Goal: Task Accomplishment & Management: Check status

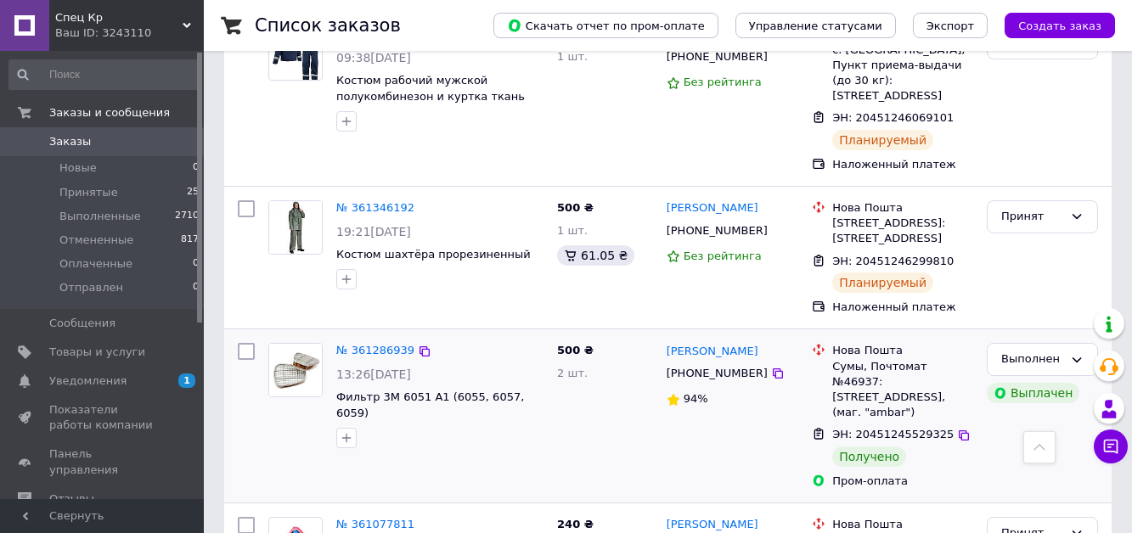
scroll to position [1104, 0]
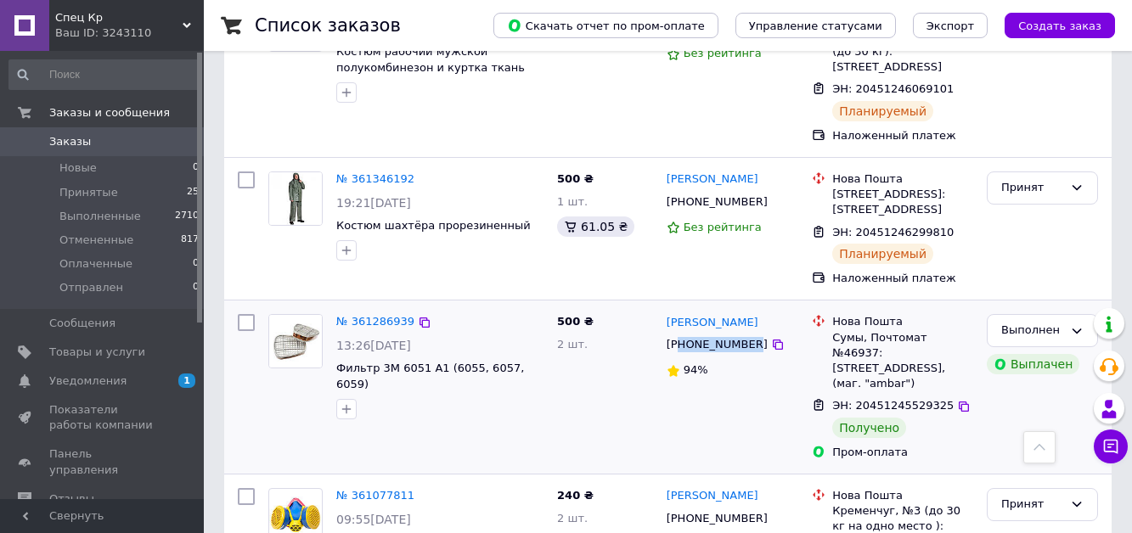
drag, startPoint x: 680, startPoint y: 257, endPoint x: 744, endPoint y: 259, distance: 64.6
click at [744, 334] on div "[PHONE_NUMBER]" at bounding box center [717, 345] width 108 height 22
copy div "80954197269"
drag, startPoint x: 855, startPoint y: 300, endPoint x: 938, endPoint y: 303, distance: 83.3
click at [938, 397] on div "ЭН: 20451245529325" at bounding box center [903, 407] width 144 height 20
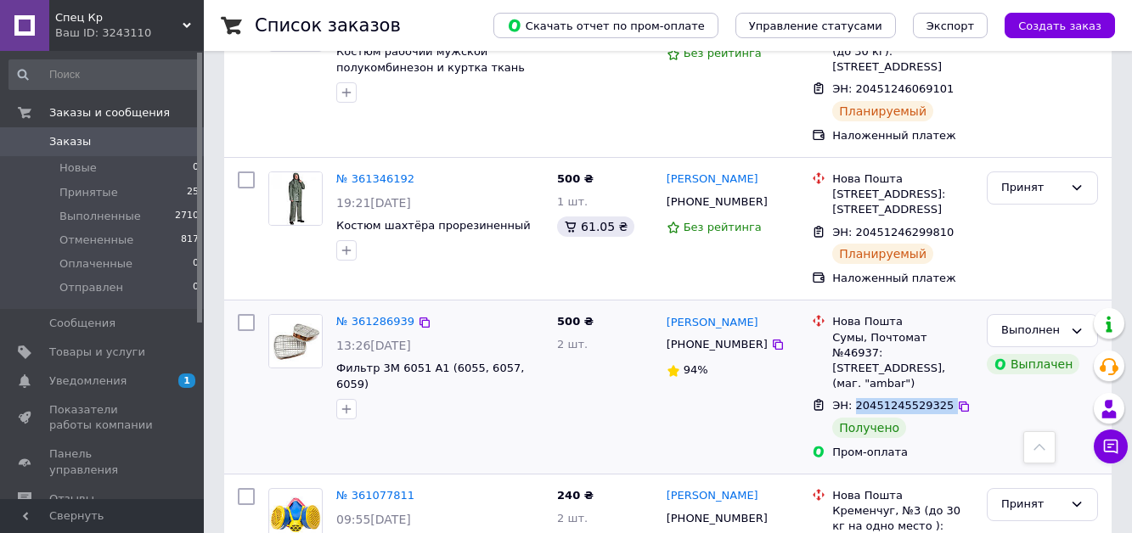
copy div "20451245529325"
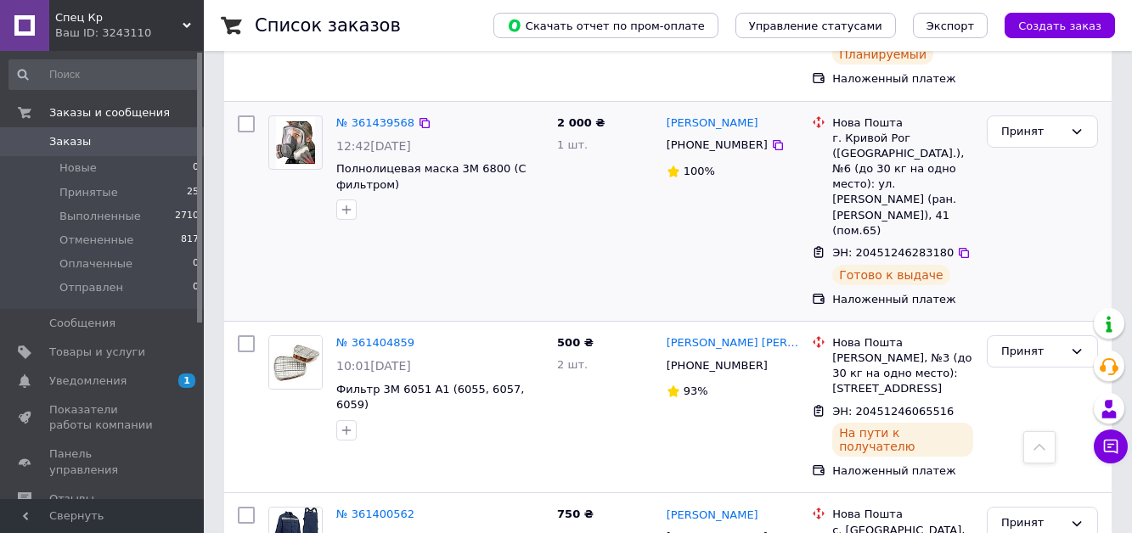
scroll to position [0, 0]
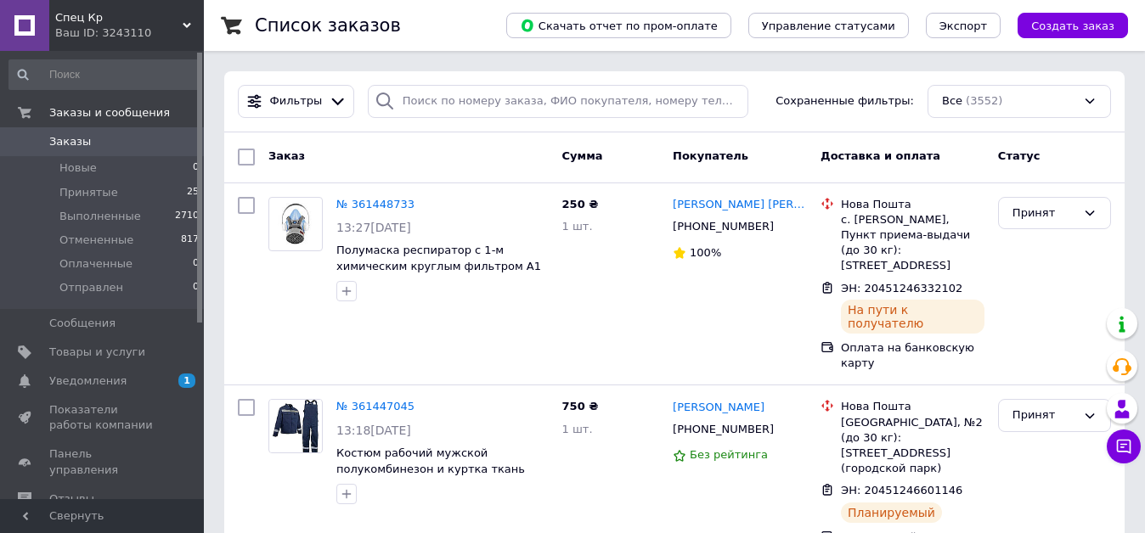
click at [1115, 444] on icon at bounding box center [1123, 446] width 17 height 17
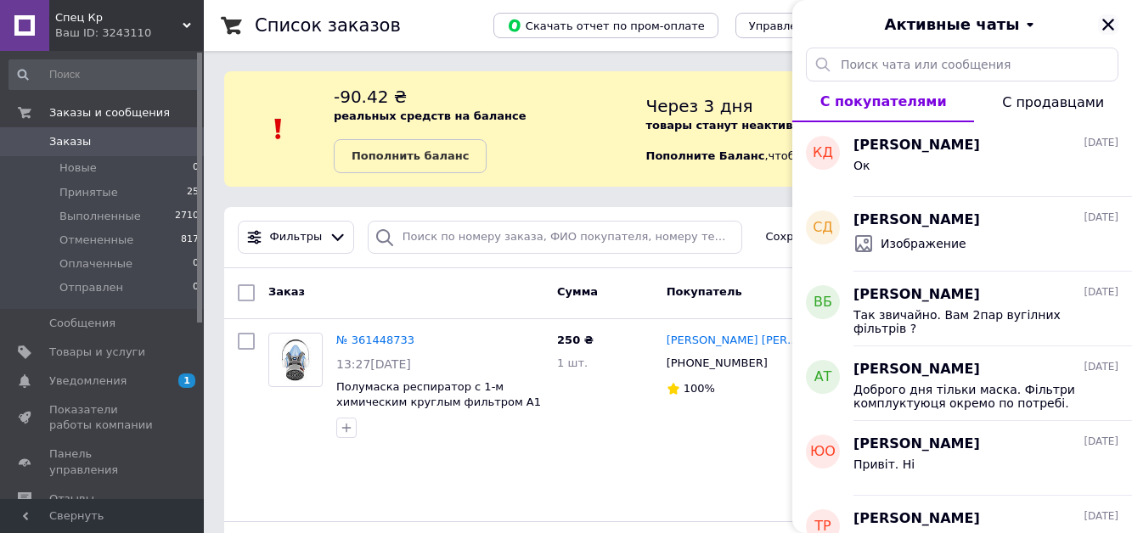
click at [1108, 23] on icon "Закрыть" at bounding box center [1109, 25] width 12 height 12
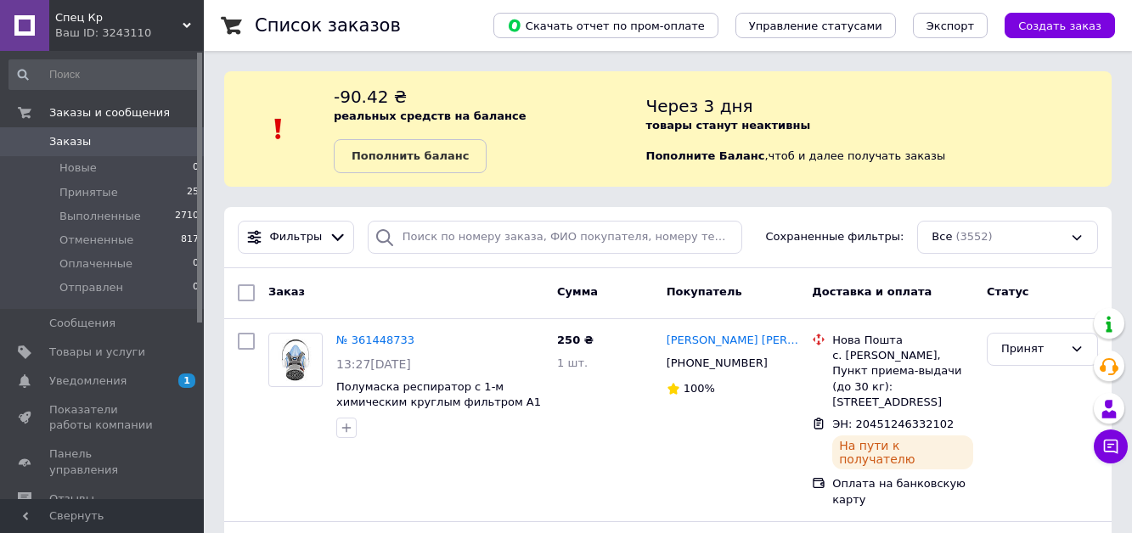
click at [189, 25] on use at bounding box center [187, 25] width 8 height 5
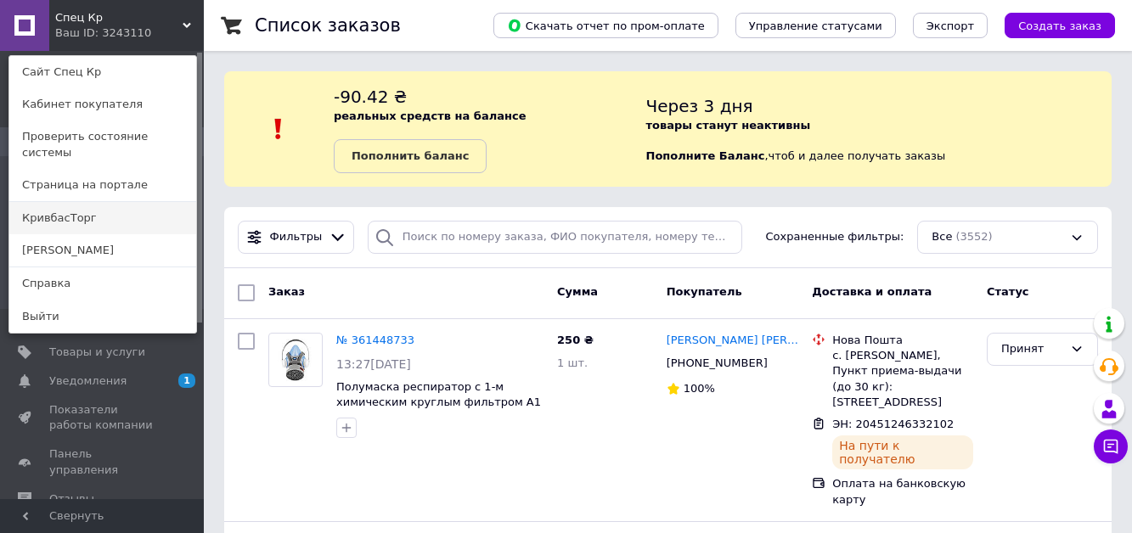
click at [93, 202] on link "КривбасТорг" at bounding box center [102, 218] width 187 height 32
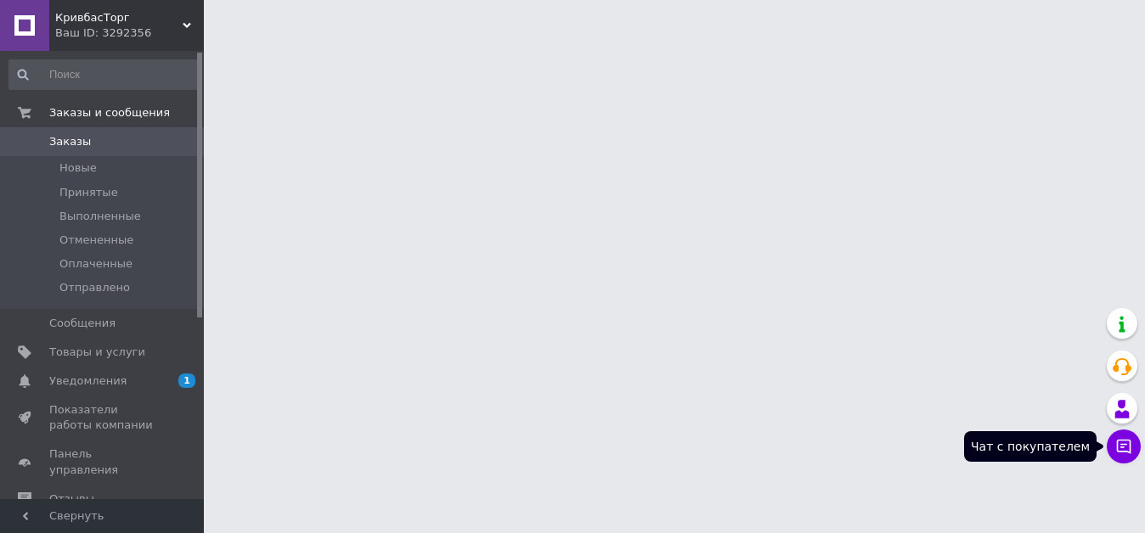
click at [1131, 444] on icon at bounding box center [1124, 447] width 14 height 14
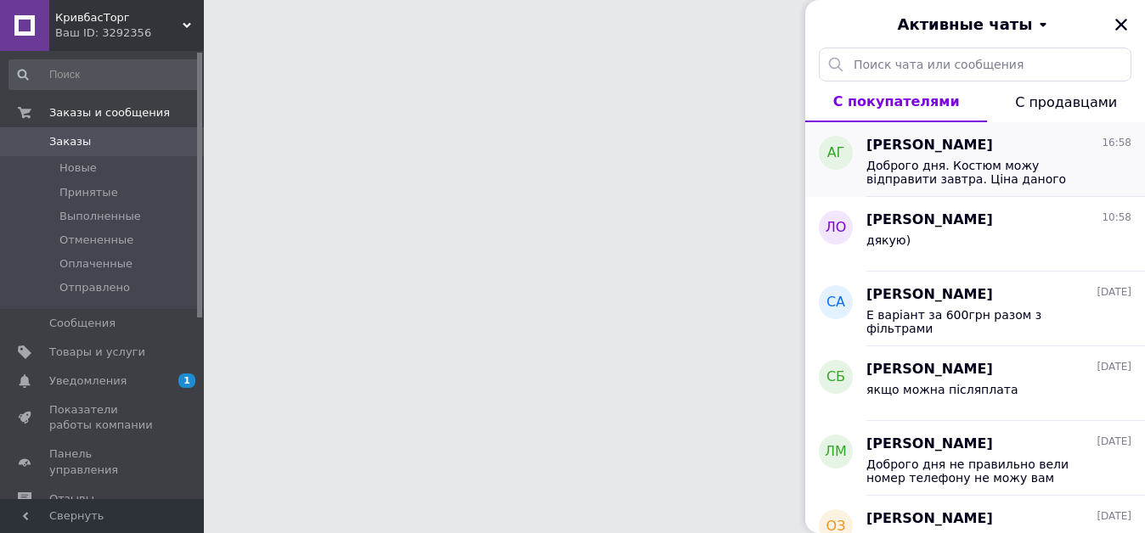
click at [960, 155] on div "Доброго дня. Костюм можу відправити завтра. Ціна даного костюму зараз 2100грн" at bounding box center [998, 170] width 265 height 31
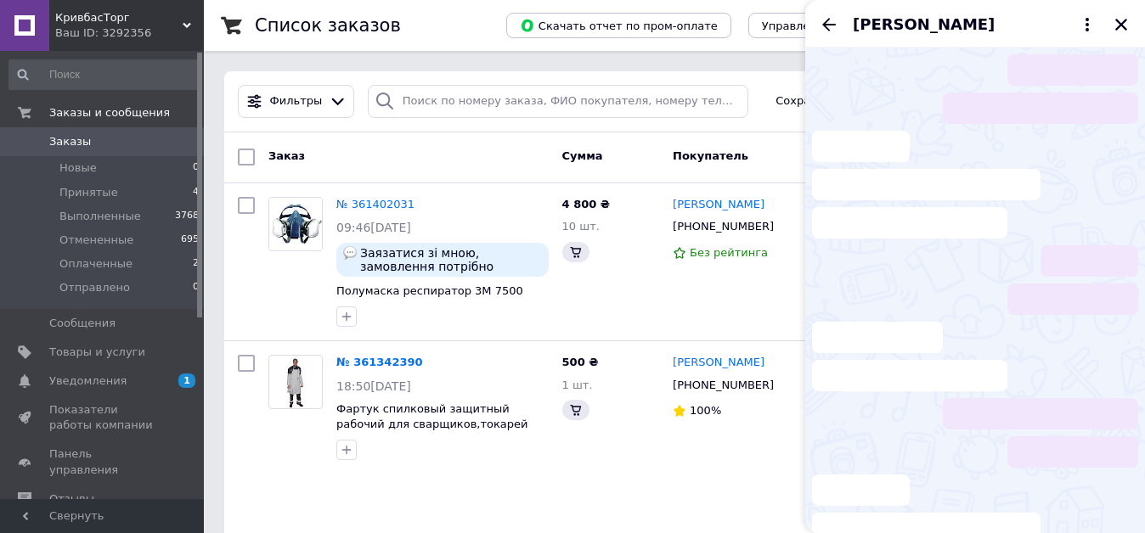
click at [835, 153] on li at bounding box center [975, 185] width 326 height 108
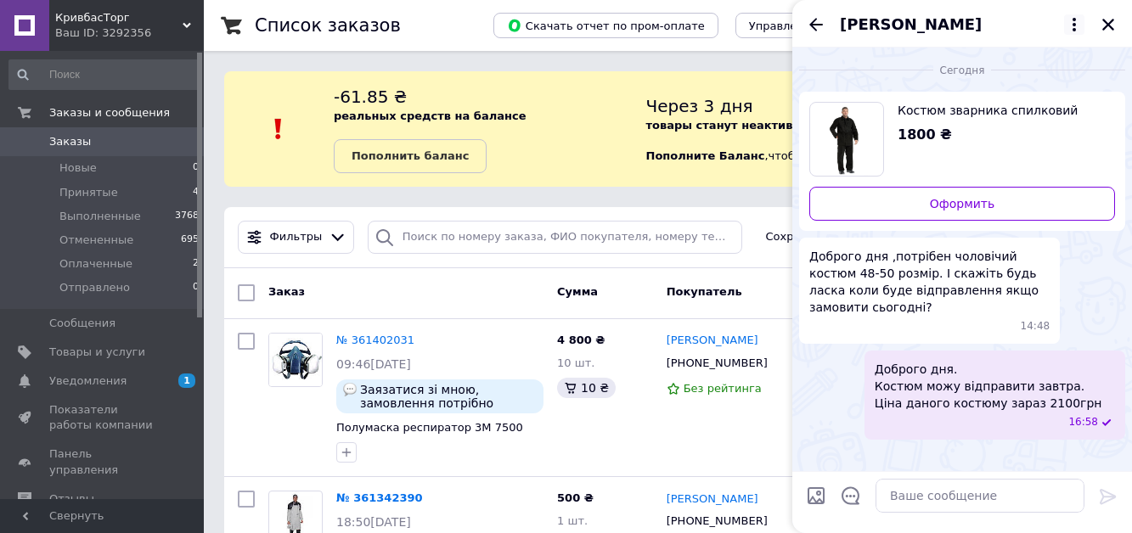
click at [1075, 23] on icon at bounding box center [1074, 24] width 20 height 20
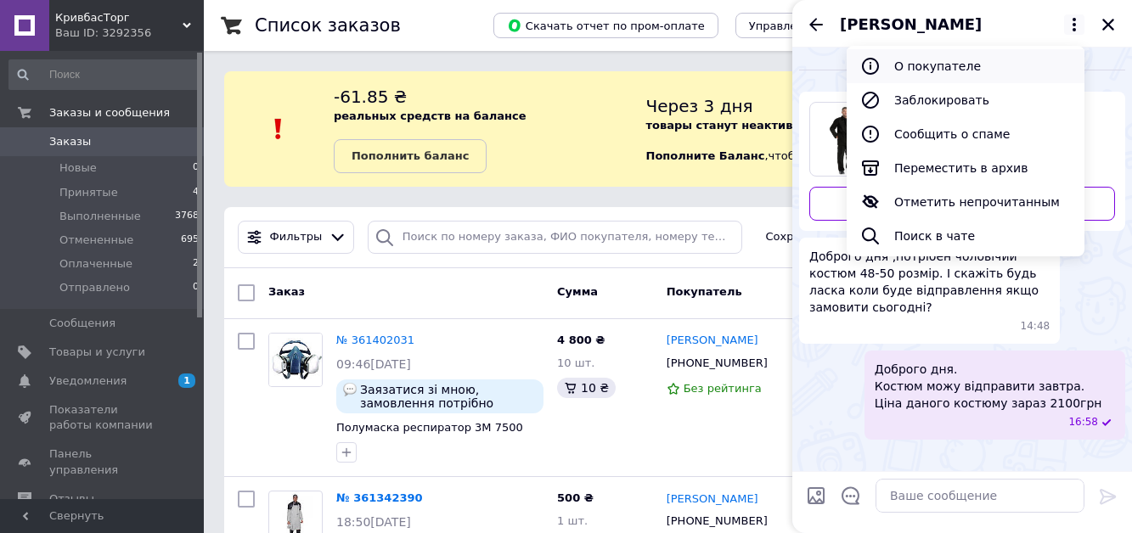
click at [924, 65] on button "О покупателе" at bounding box center [966, 66] width 238 height 34
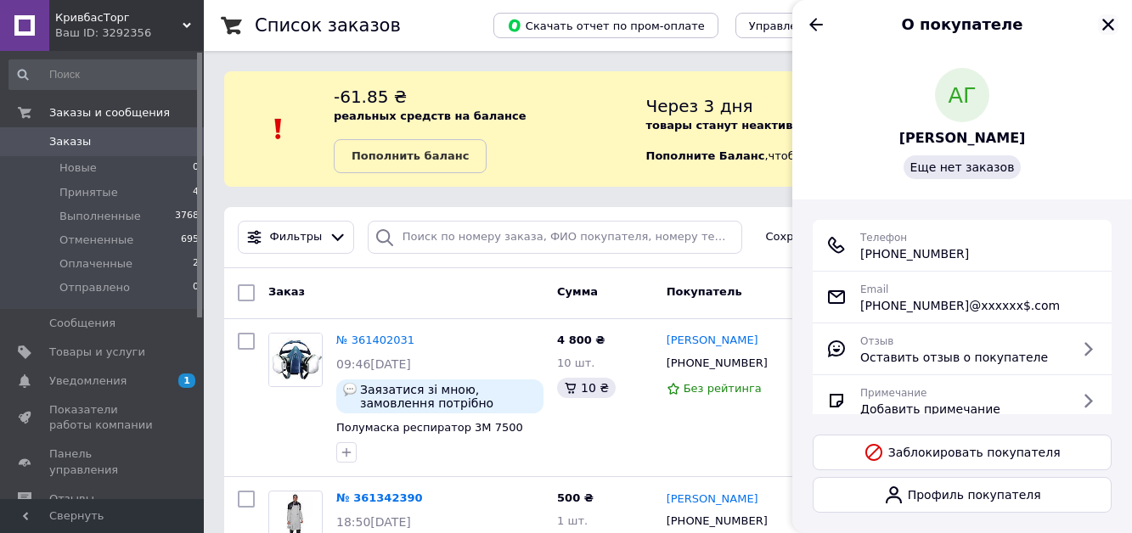
click at [1111, 21] on icon "Закрыть" at bounding box center [1109, 25] width 12 height 12
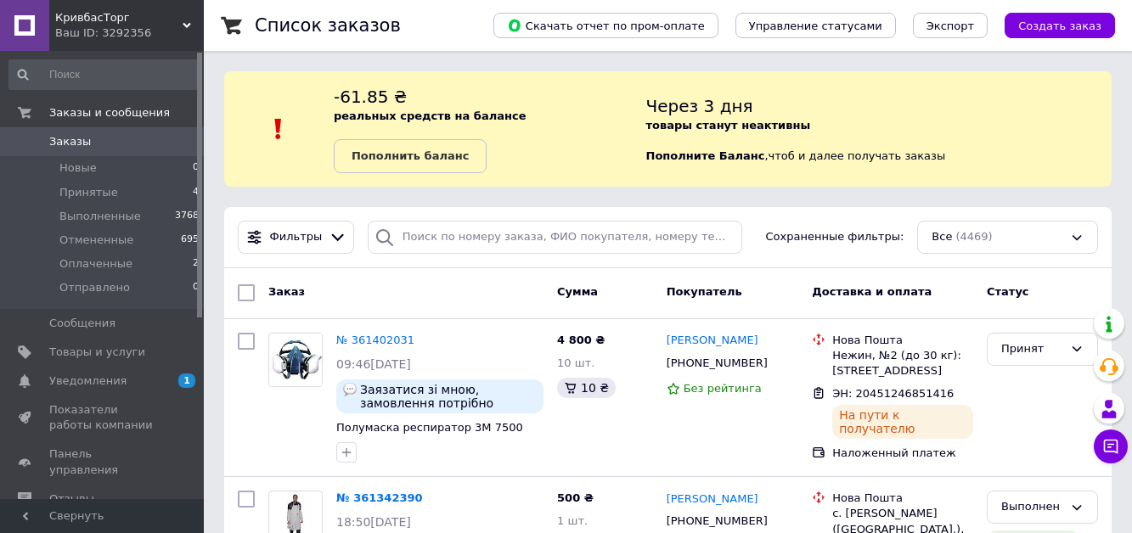
click at [73, 139] on span "Заказы" at bounding box center [70, 141] width 42 height 15
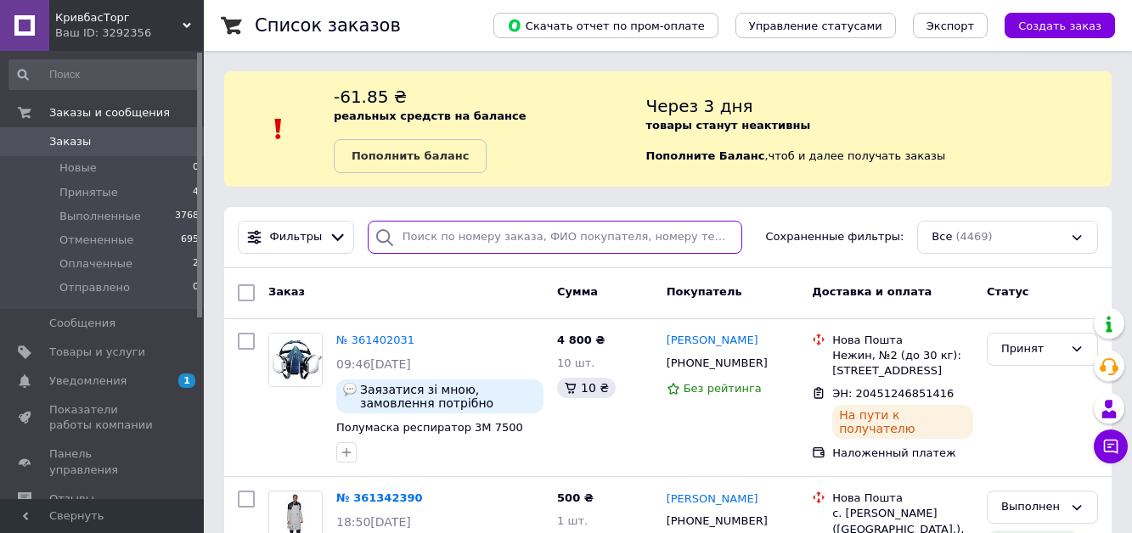
click at [432, 235] on input "search" at bounding box center [555, 237] width 375 height 33
paste input "20451246851416"
type input "20451246851416"
